Goal: Task Accomplishment & Management: Manage account settings

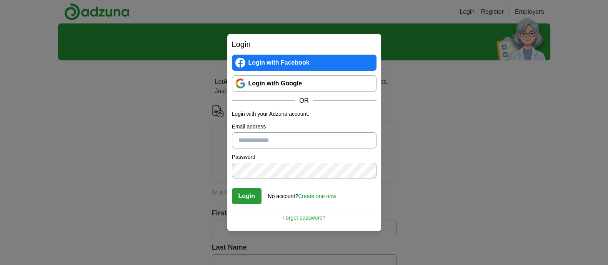
click at [305, 80] on link "Login with Google" at bounding box center [304, 83] width 145 height 16
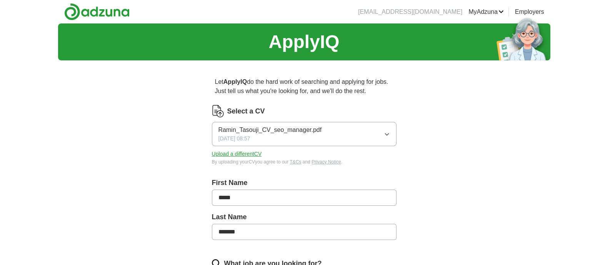
click at [490, 12] on link "MyAdzuna" at bounding box center [486, 11] width 35 height 9
click at [0, 0] on link "ApplyIQ" at bounding box center [0, 0] width 0 height 0
